Goal: Task Accomplishment & Management: Use online tool/utility

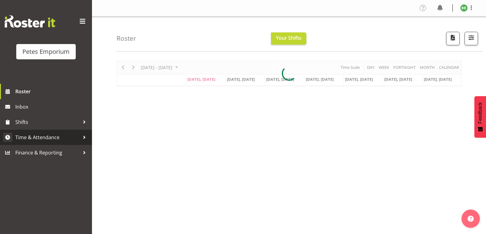
click at [61, 137] on span "Time & Attendance" at bounding box center [47, 137] width 64 height 9
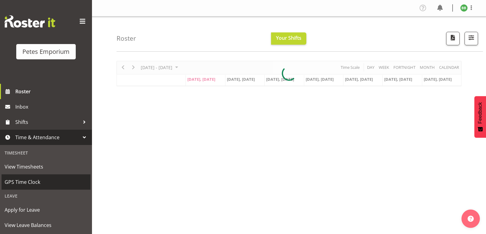
click at [47, 182] on span "GPS Time Clock" at bounding box center [46, 182] width 83 height 9
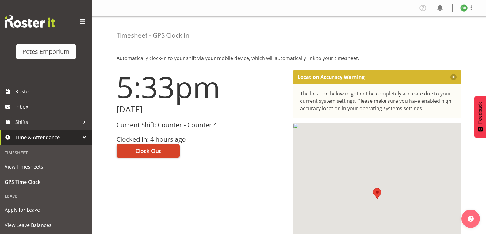
click at [150, 154] on span "Clock Out" at bounding box center [147, 151] width 25 height 8
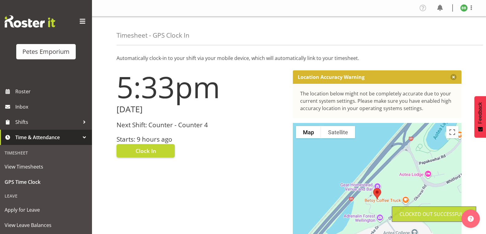
click at [463, 9] on img at bounding box center [463, 7] width 7 height 7
click at [441, 34] on link "Log Out" at bounding box center [445, 32] width 59 height 11
